Goal: Information Seeking & Learning: Compare options

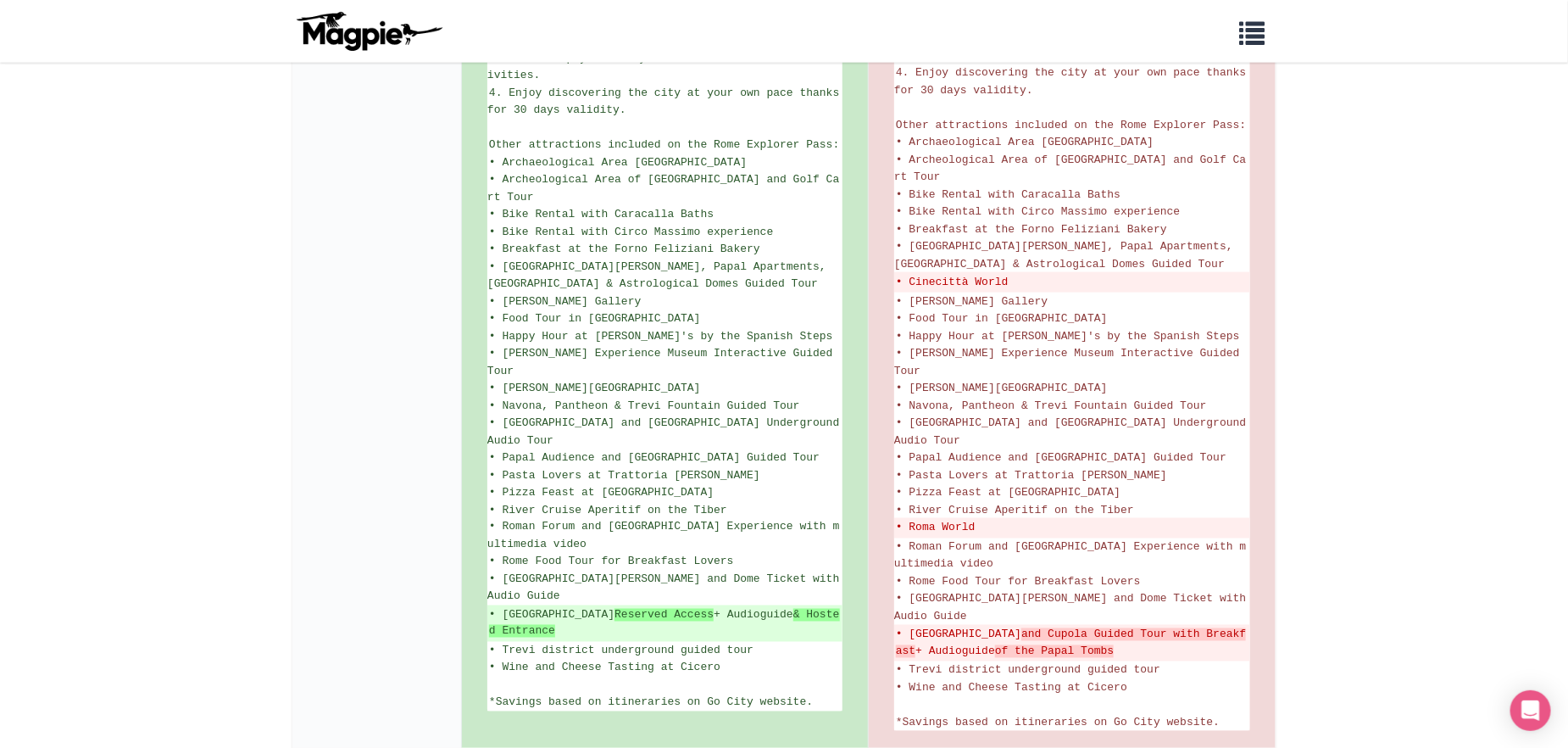
scroll to position [1102, 0]
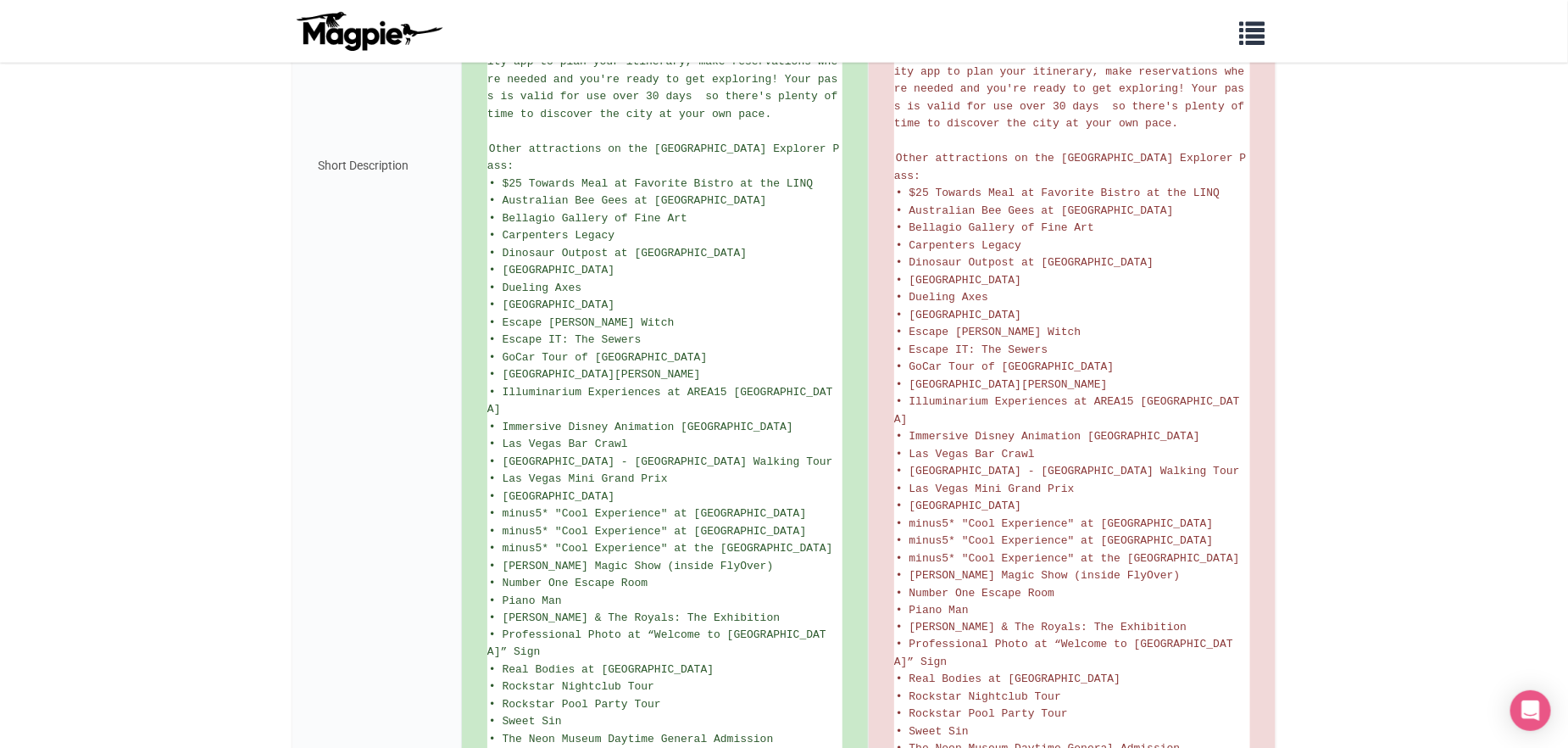
scroll to position [1086, 0]
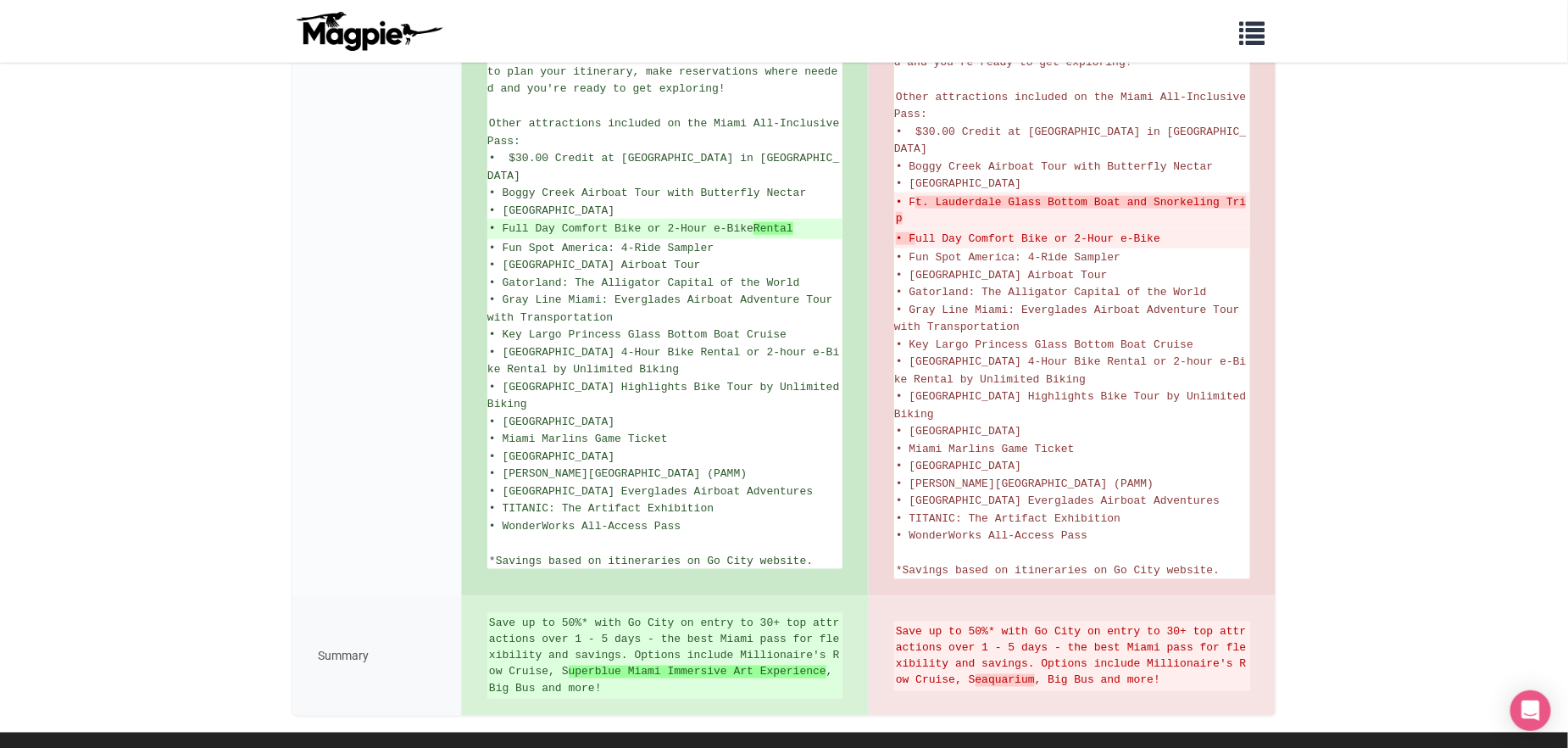
scroll to position [966, 0]
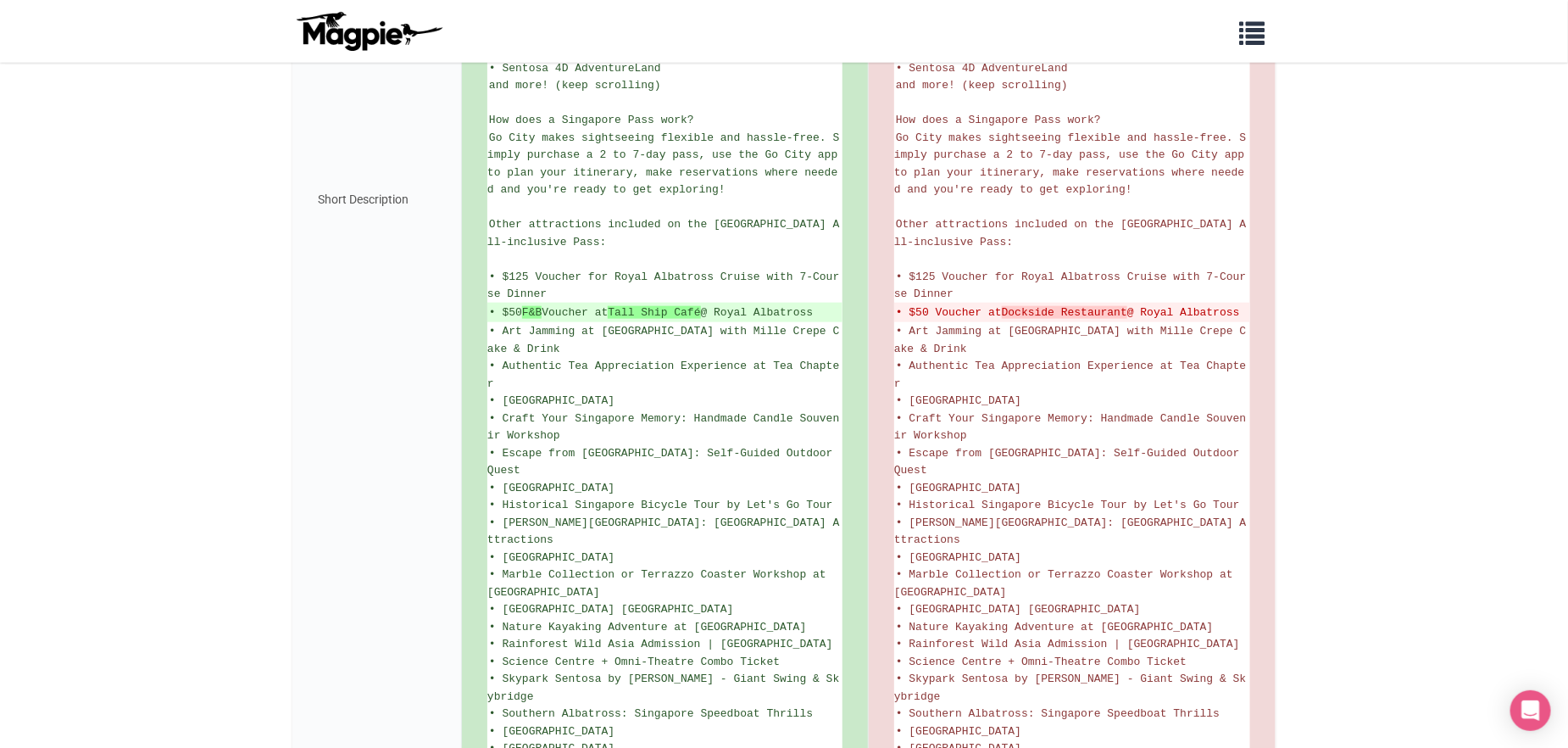
scroll to position [946, 0]
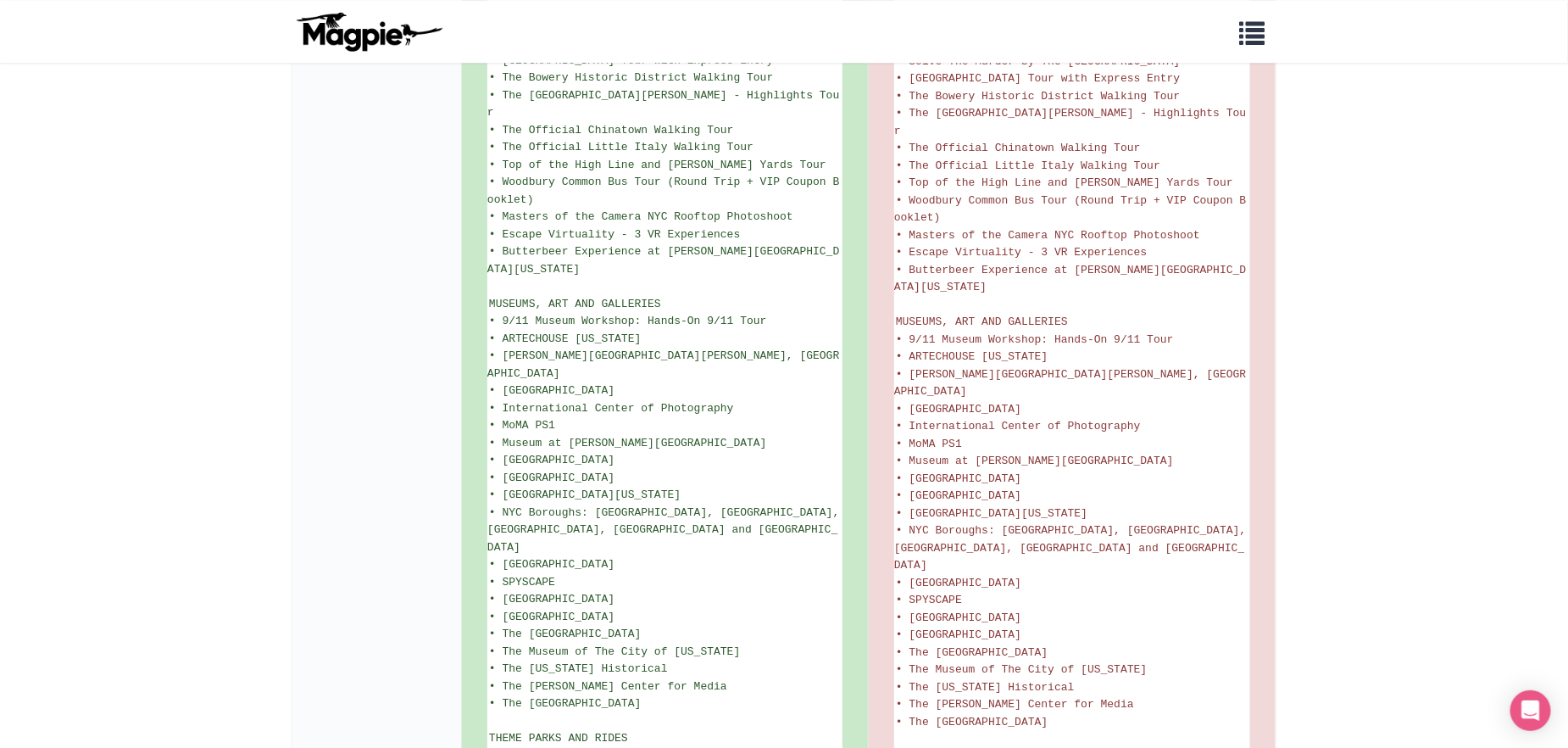
scroll to position [2120, 0]
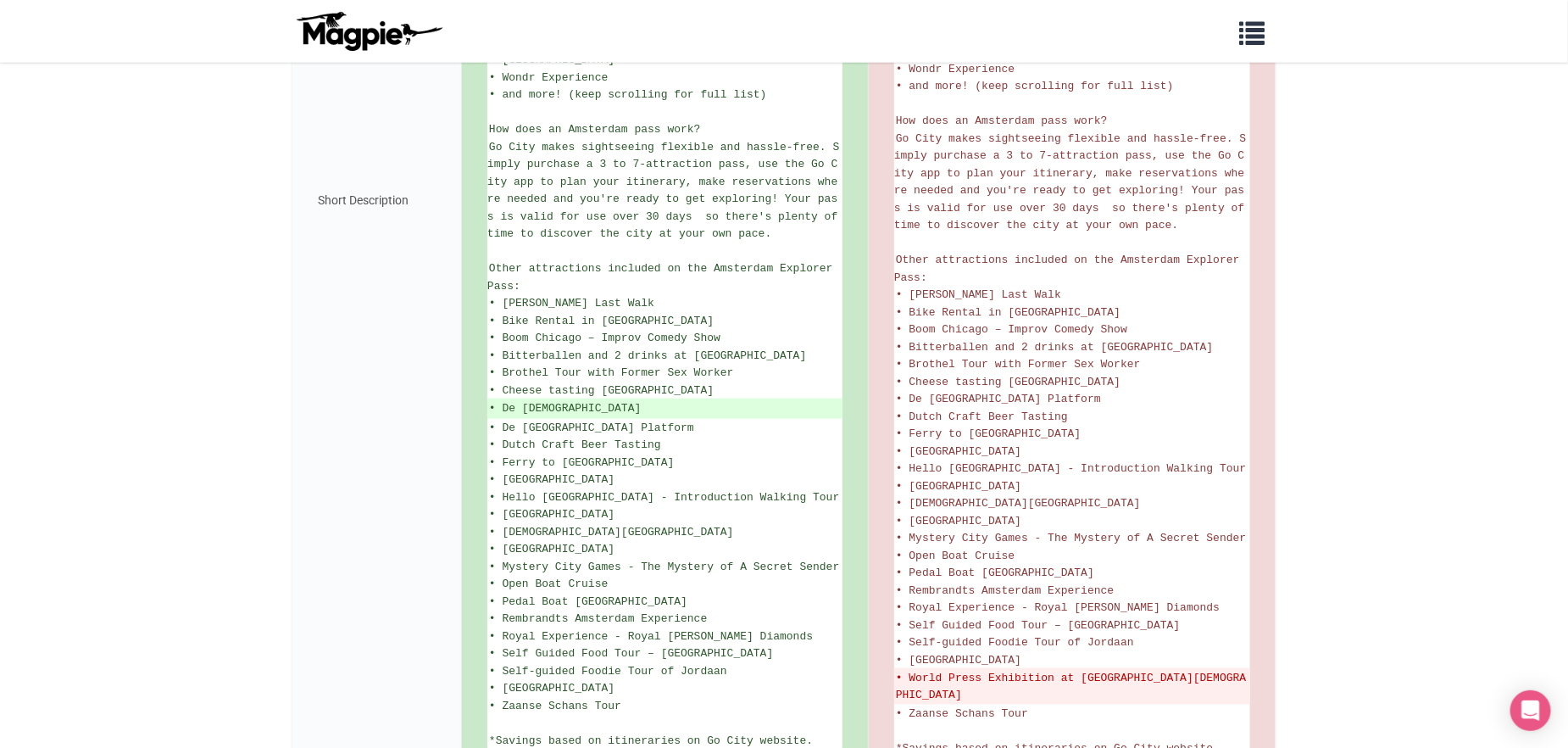
scroll to position [848, 0]
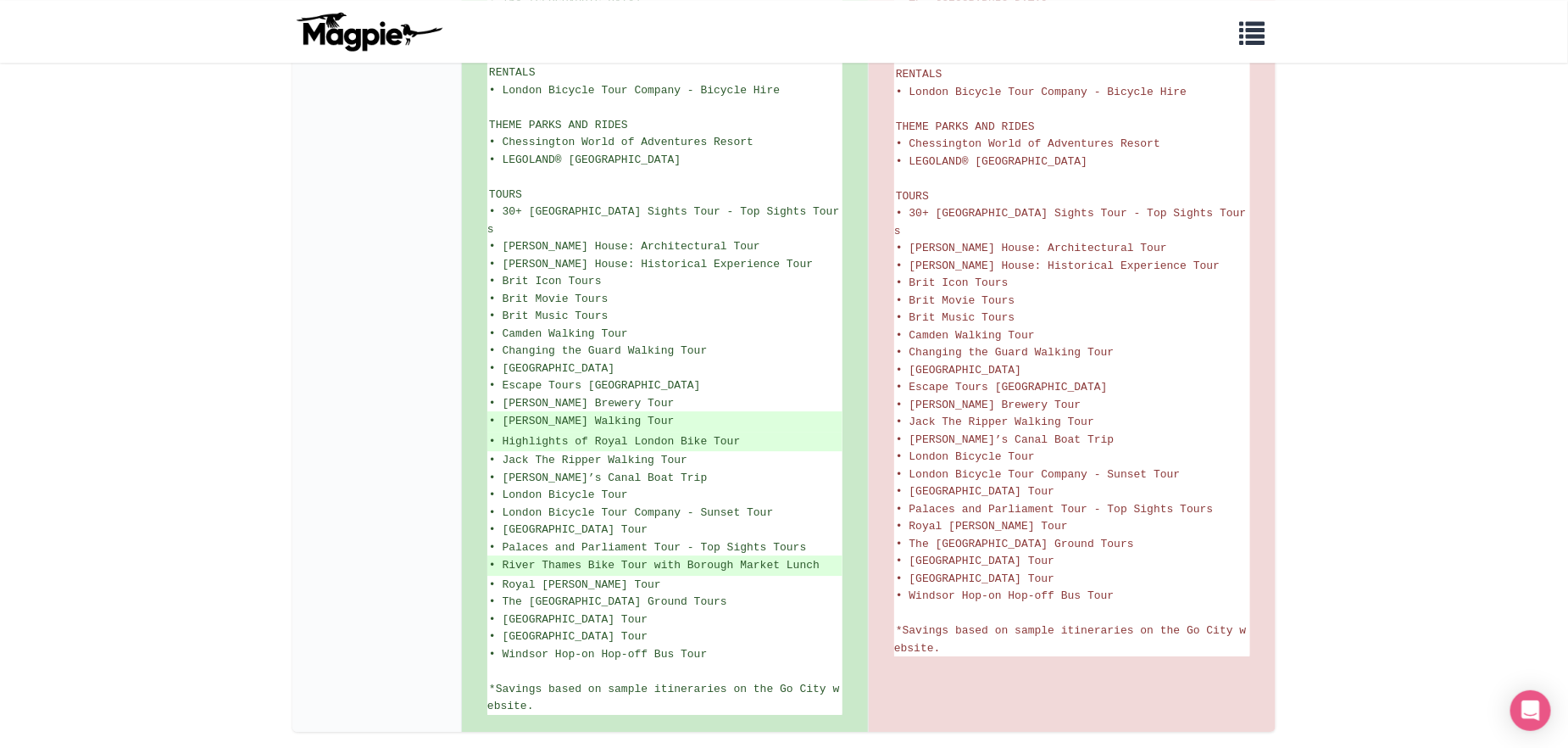
scroll to position [2384, 0]
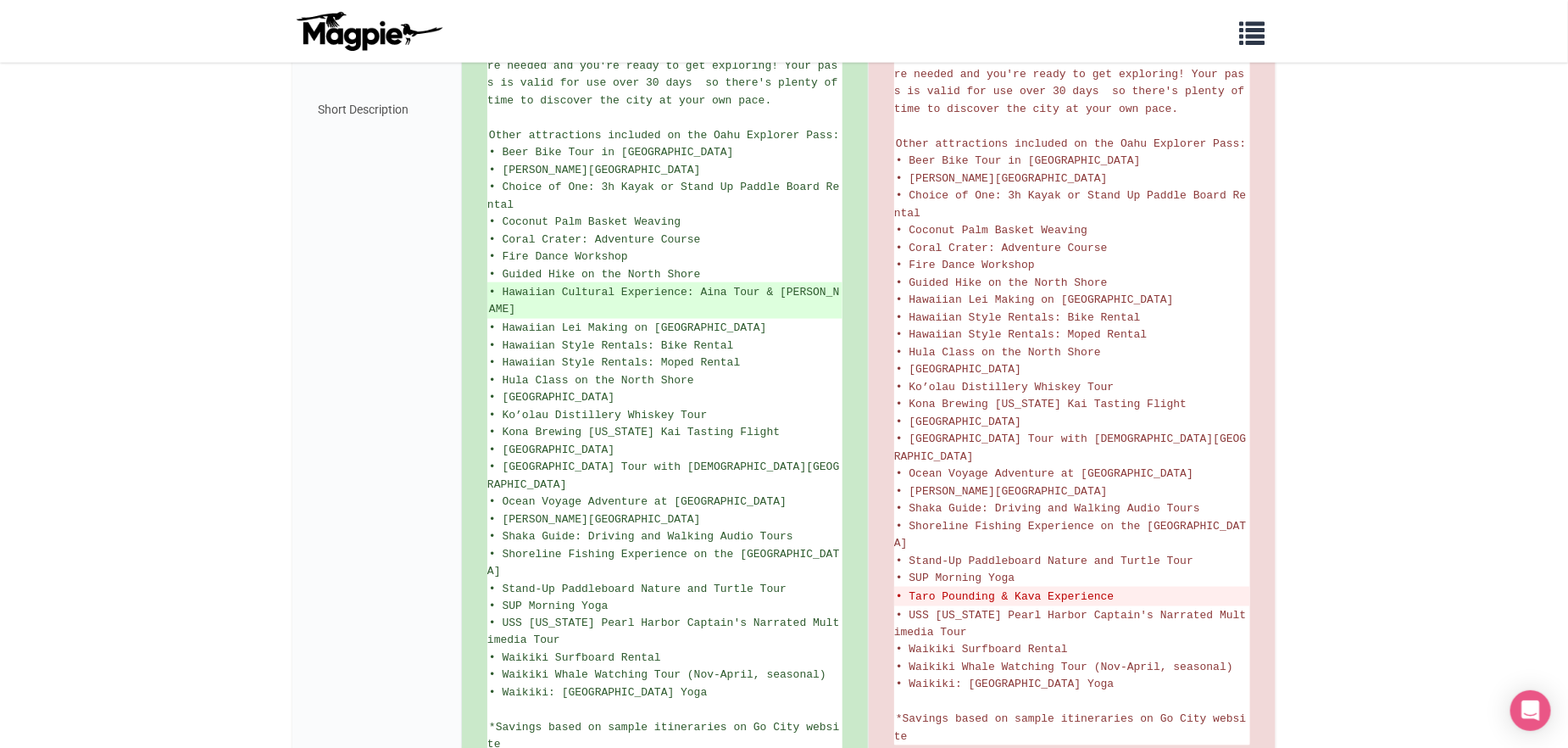
scroll to position [1016, 0]
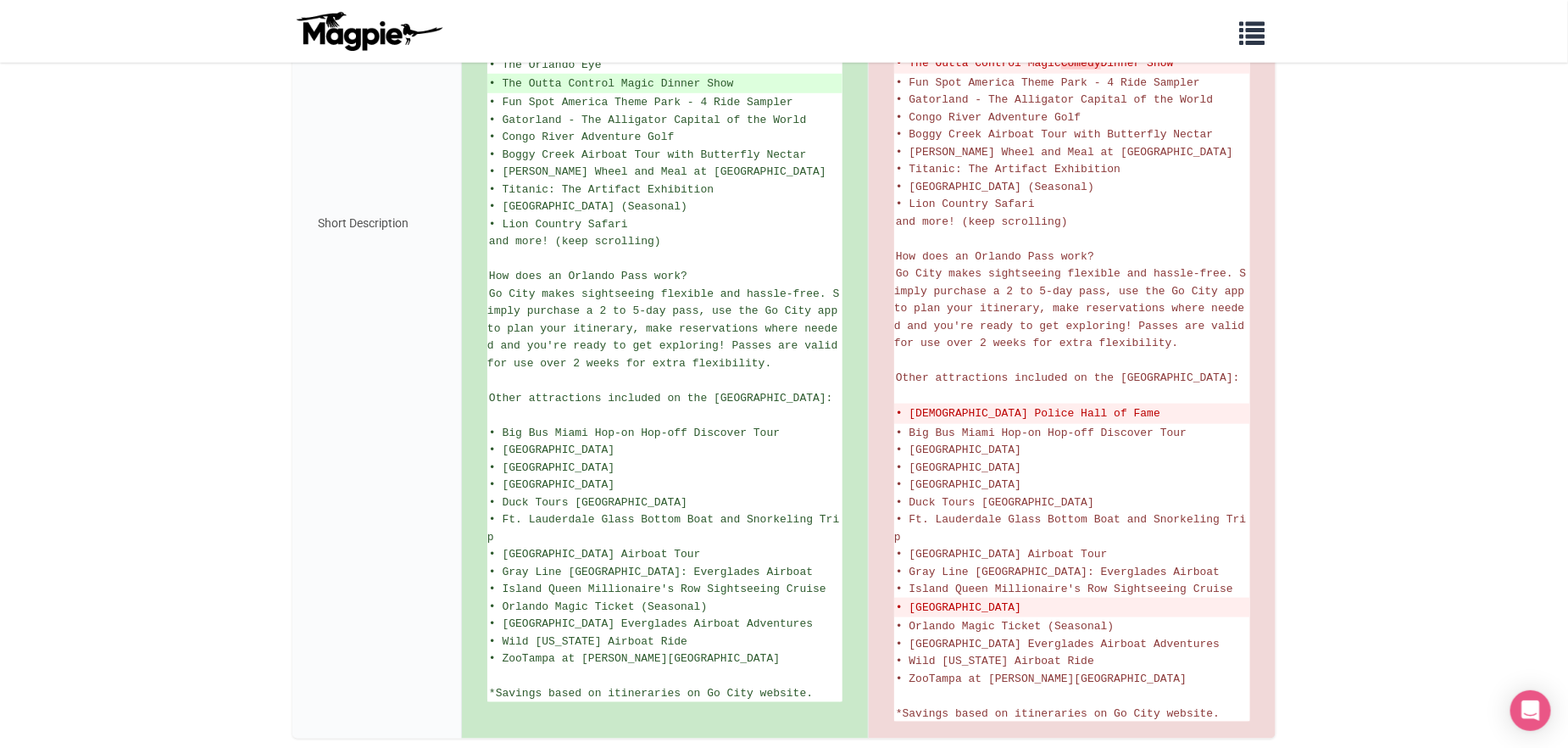
scroll to position [795, 0]
